Goal: Transaction & Acquisition: Download file/media

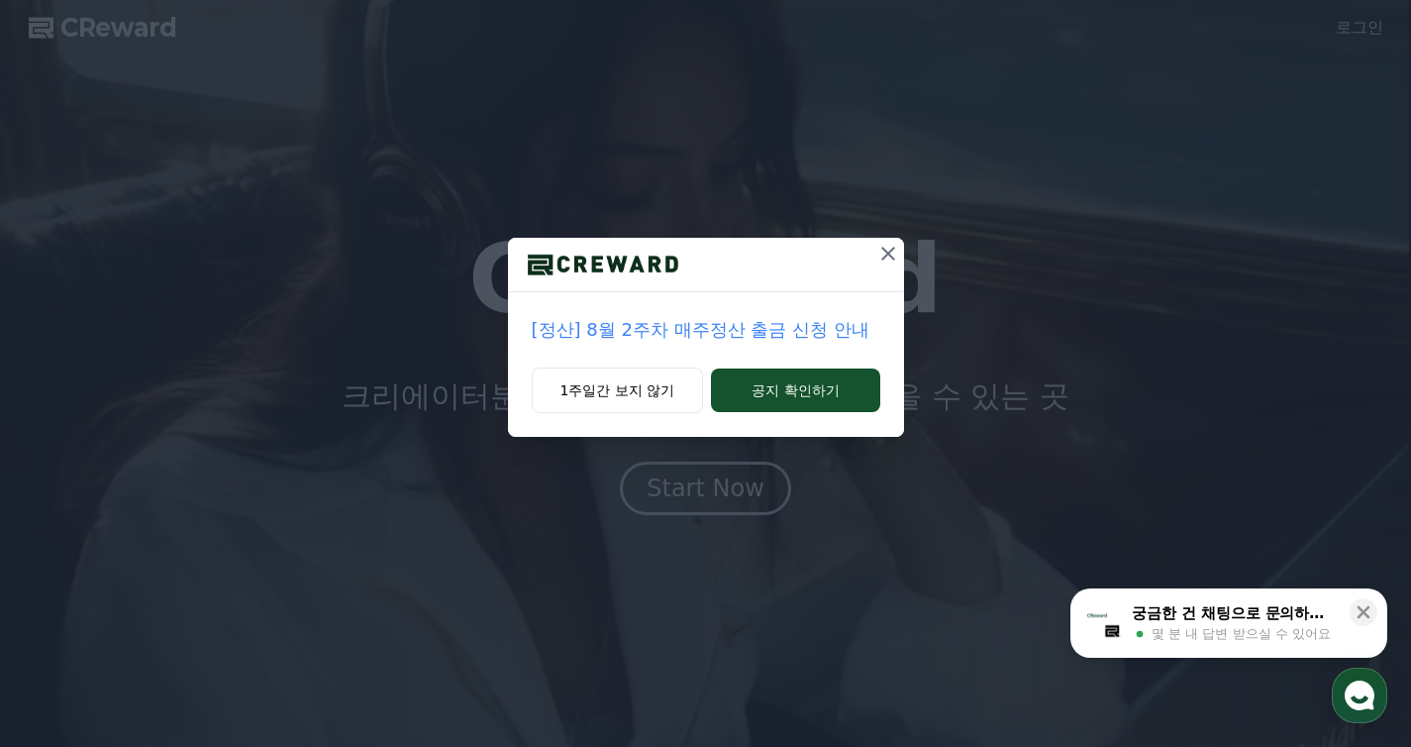
click at [888, 251] on icon at bounding box center [888, 254] width 24 height 24
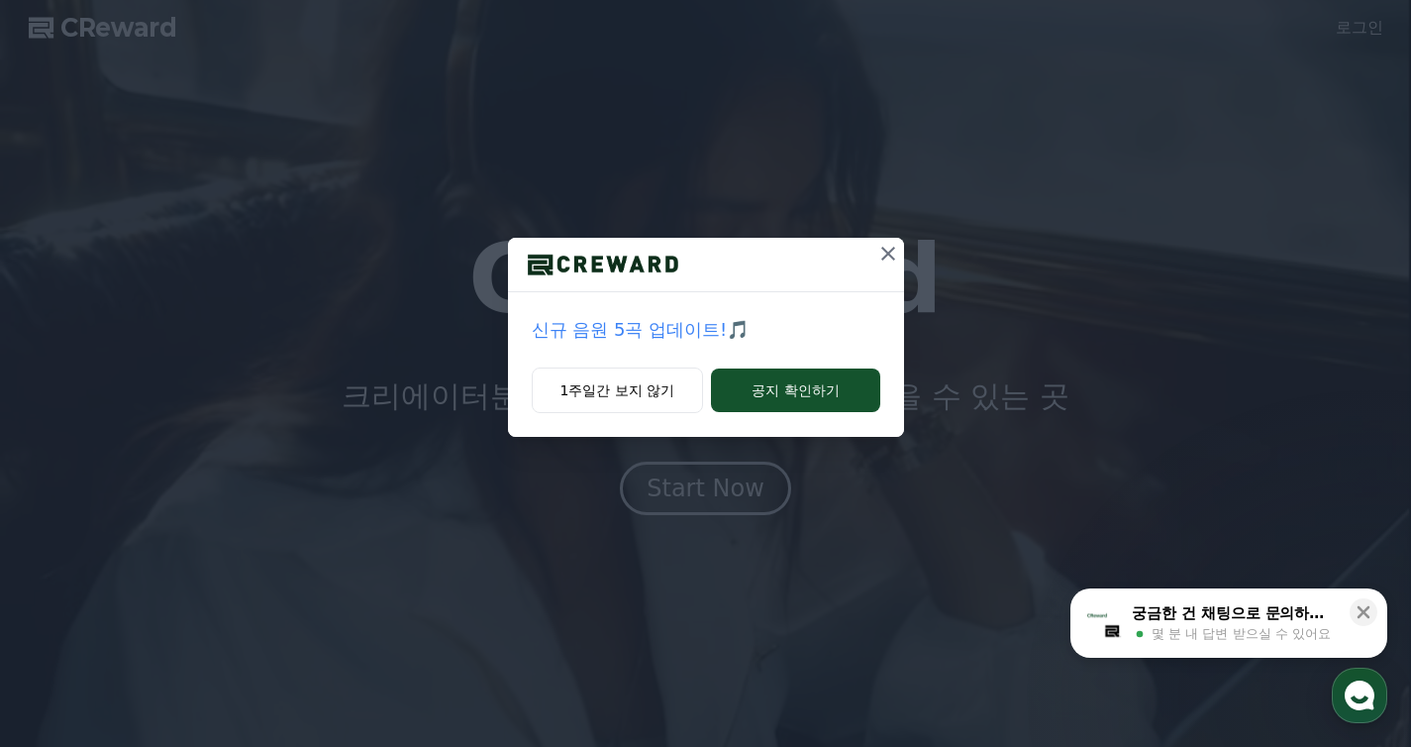
click at [889, 242] on icon at bounding box center [888, 254] width 24 height 24
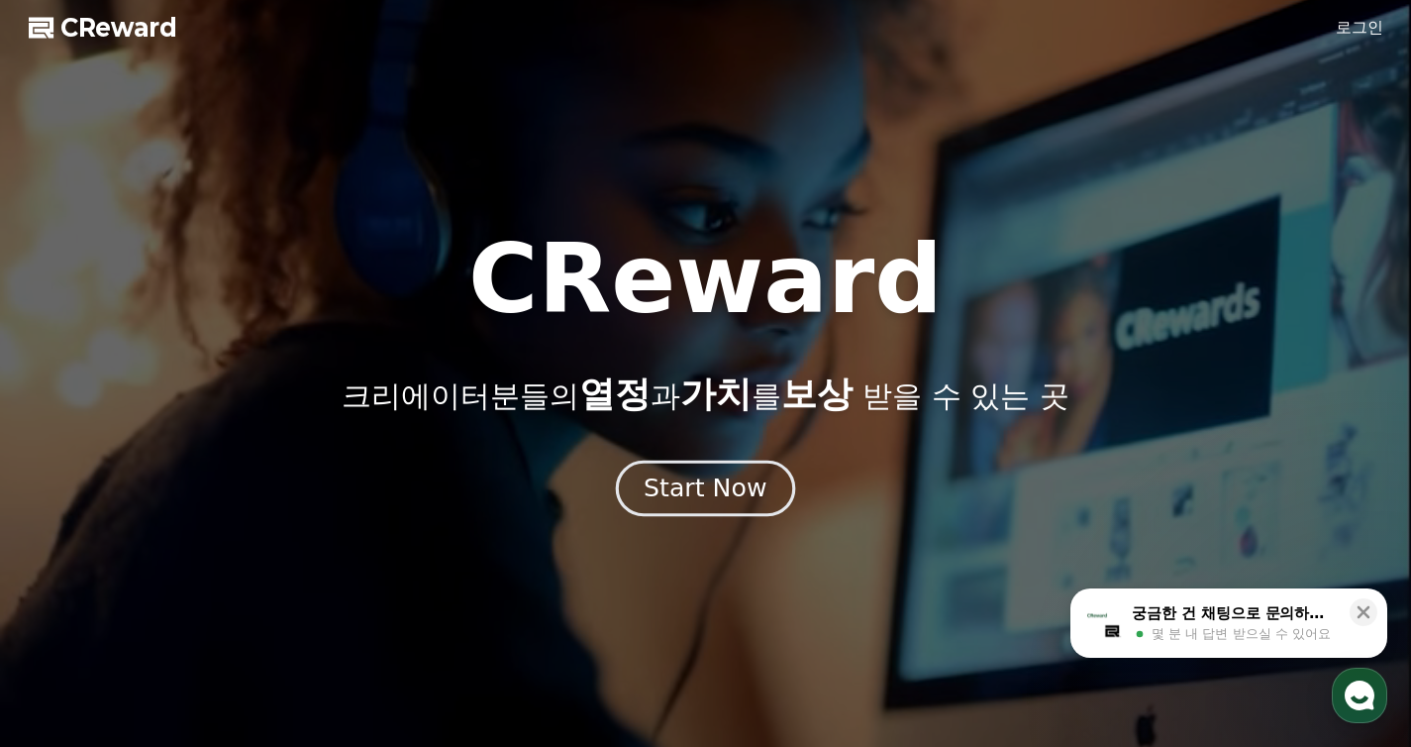
click at [719, 483] on div "Start Now" at bounding box center [705, 488] width 123 height 34
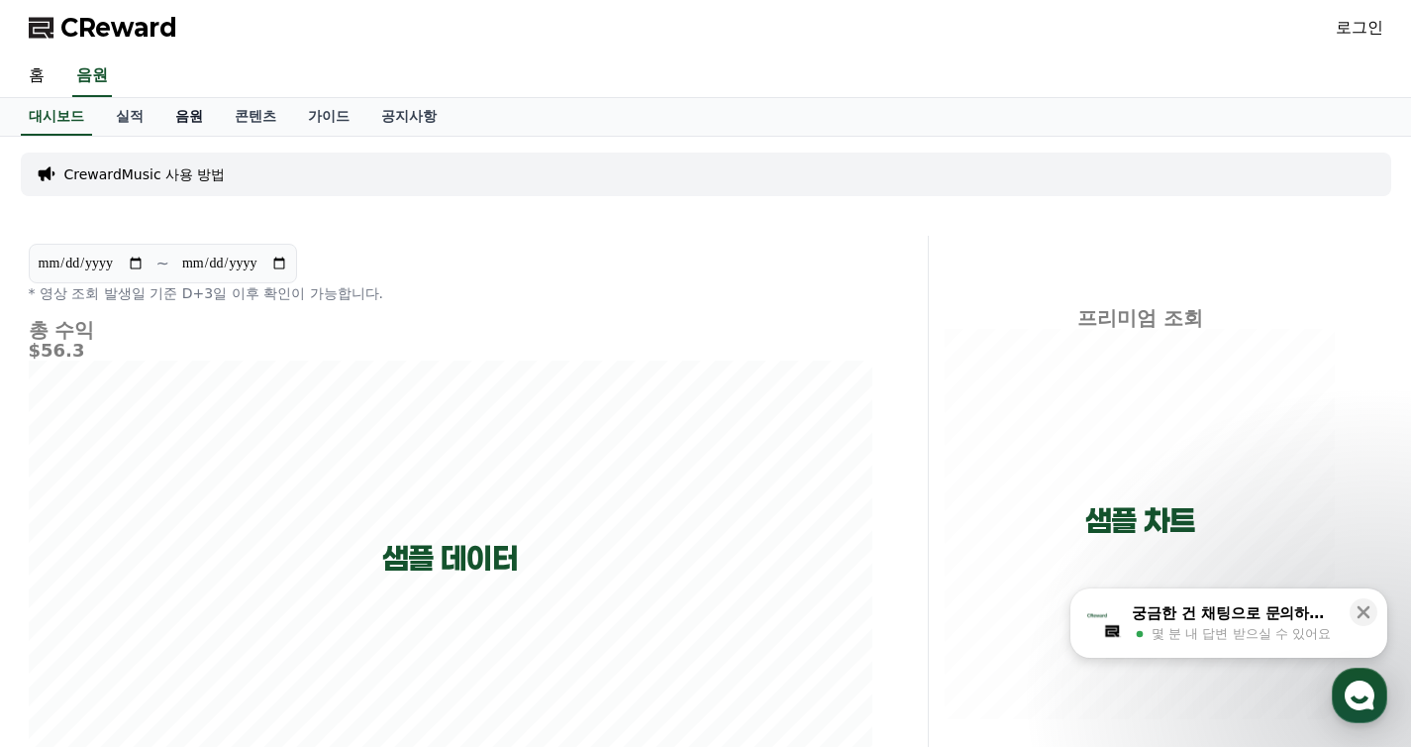
click at [168, 113] on link "음원" at bounding box center [188, 117] width 59 height 38
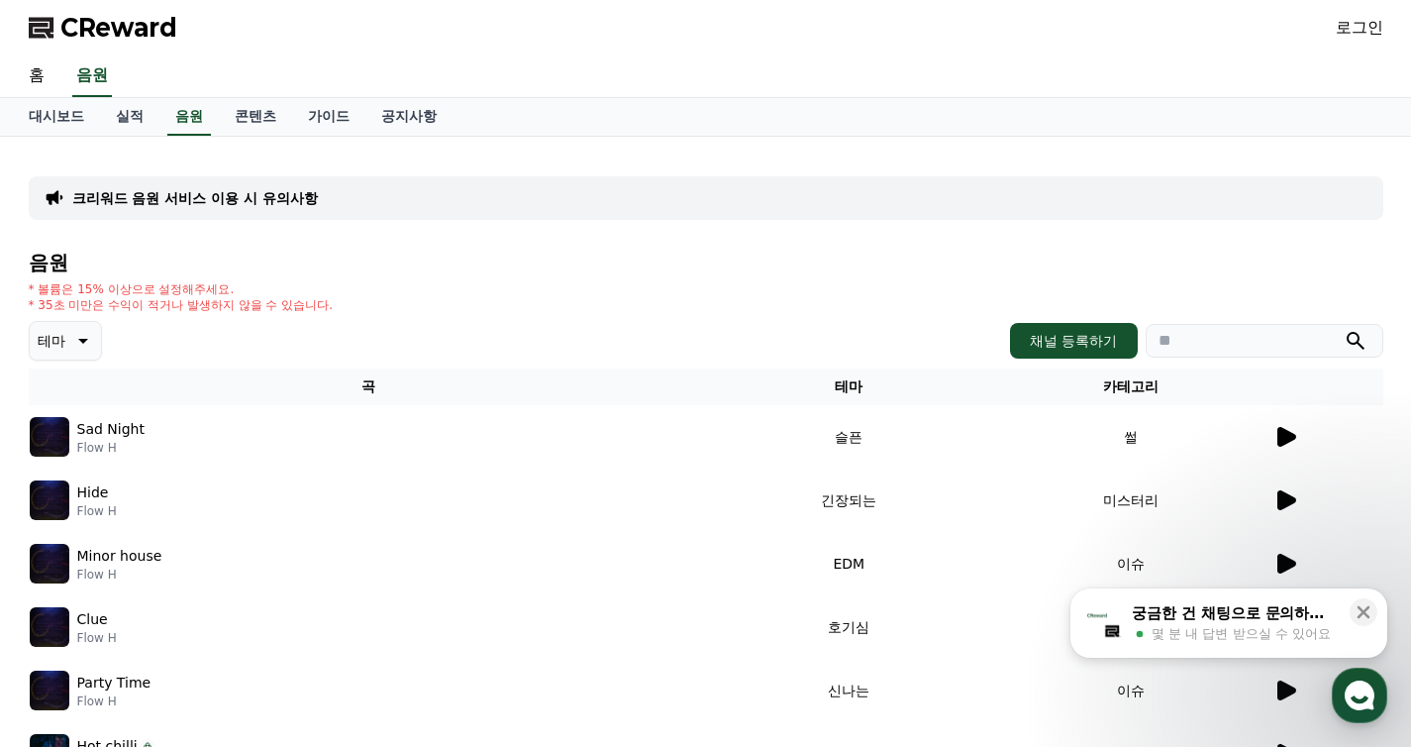
click at [192, 203] on p "크리워드 음원 서비스 이용 시 유의사항" at bounding box center [195, 198] width 246 height 20
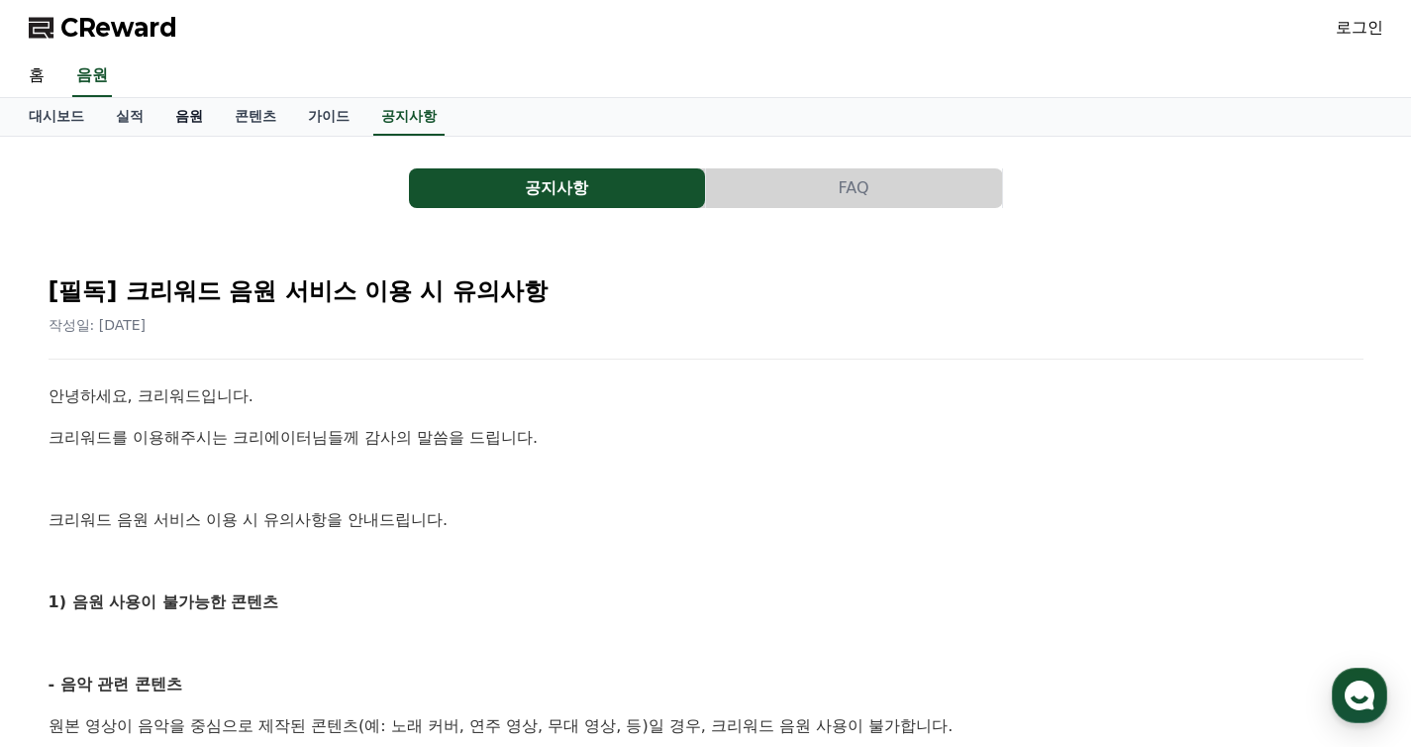
click at [182, 123] on link "음원" at bounding box center [188, 117] width 59 height 38
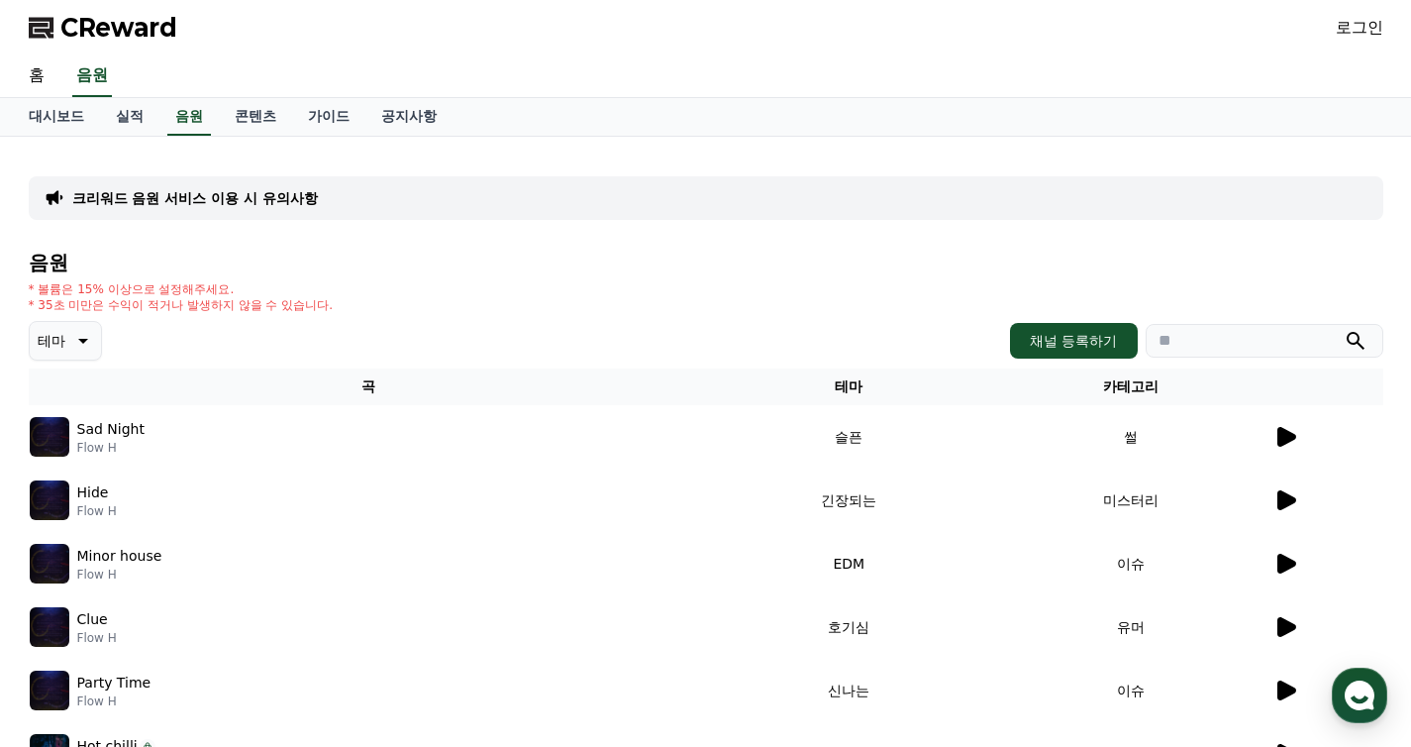
click at [82, 343] on icon at bounding box center [81, 341] width 24 height 24
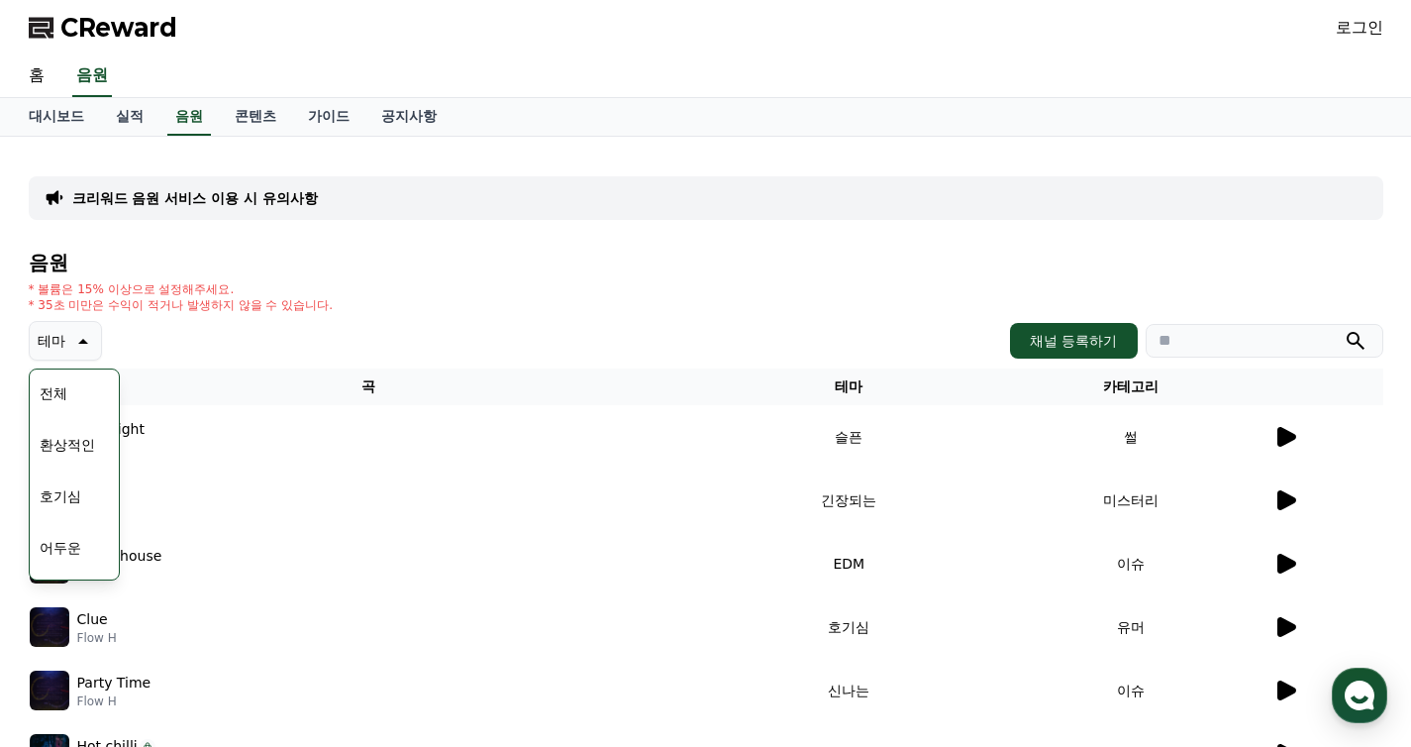
click at [412, 242] on div "크리워드 음원 서비스 이용 시 유의사항 음원 * 볼륨은 15% 이상으로 설정해주세요. * 35초 미만은 수익이 적거나 발생하지 않을 수 있습니…" at bounding box center [706, 616] width 1355 height 926
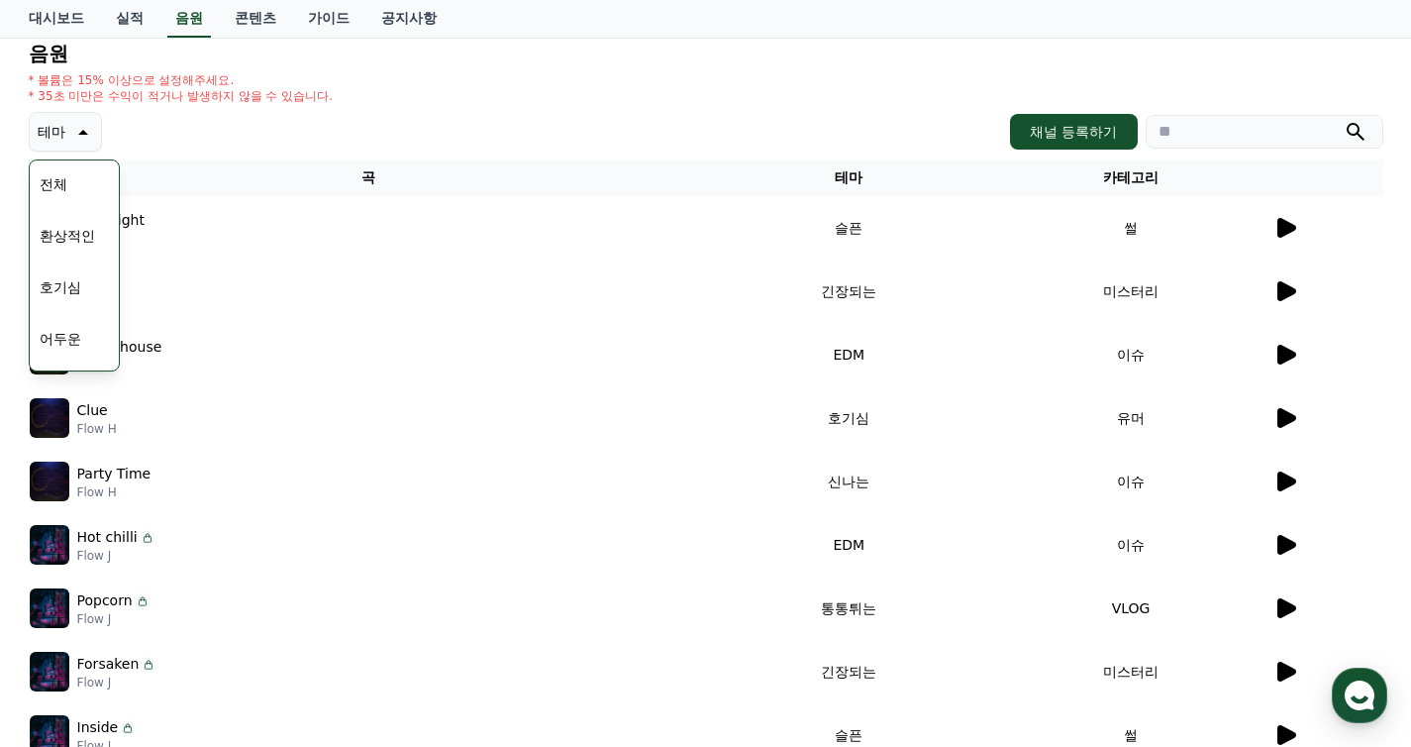
scroll to position [341, 0]
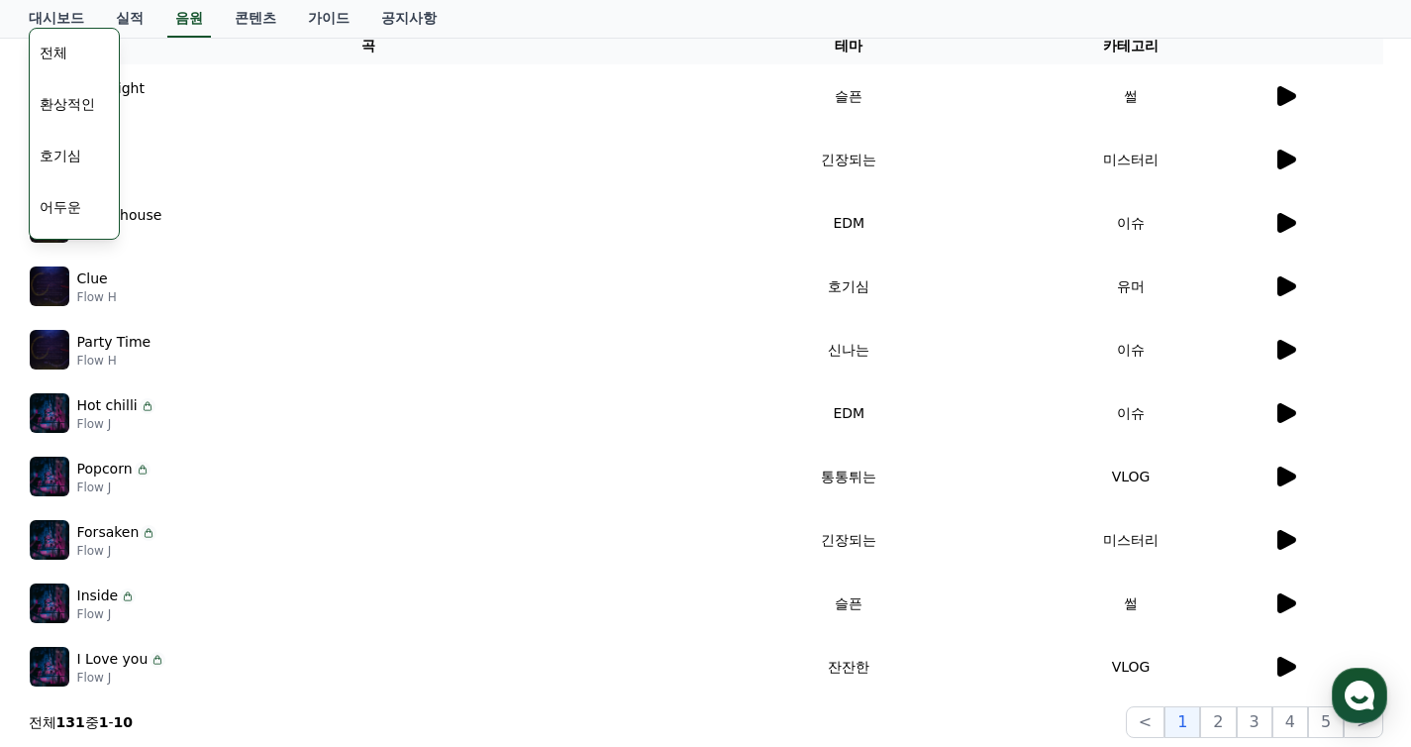
click at [298, 278] on div "Clue Flow H" at bounding box center [368, 286] width 677 height 40
click at [86, 280] on p "Clue" at bounding box center [92, 278] width 31 height 21
click at [68, 287] on img at bounding box center [50, 286] width 40 height 40
click at [54, 284] on img at bounding box center [50, 286] width 40 height 40
click at [1280, 278] on icon at bounding box center [1287, 286] width 19 height 20
